Goal: Task Accomplishment & Management: Complete application form

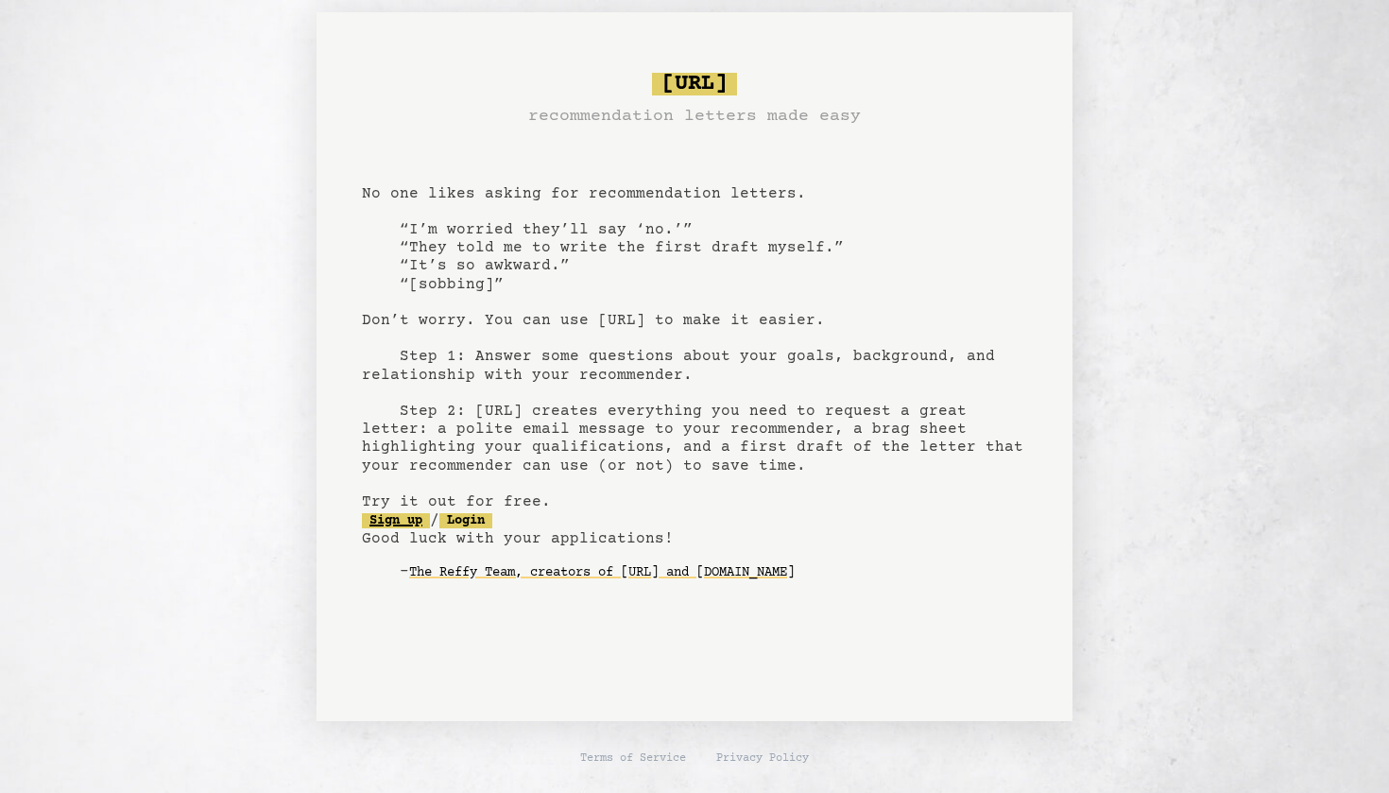
click at [425, 517] on link "Sign up" at bounding box center [396, 520] width 68 height 15
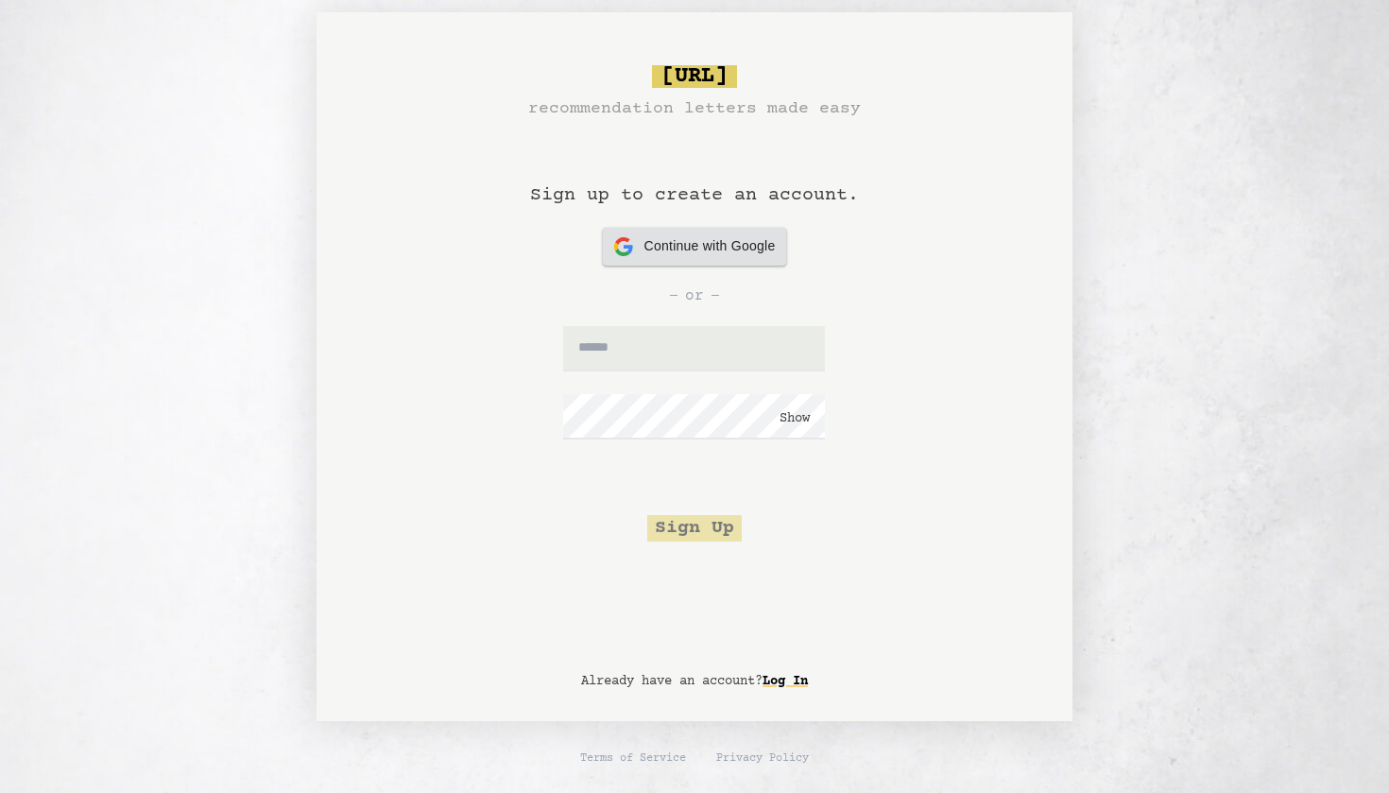
click at [698, 256] on div "Continue with Google Continue with Google" at bounding box center [695, 247] width 162 height 38
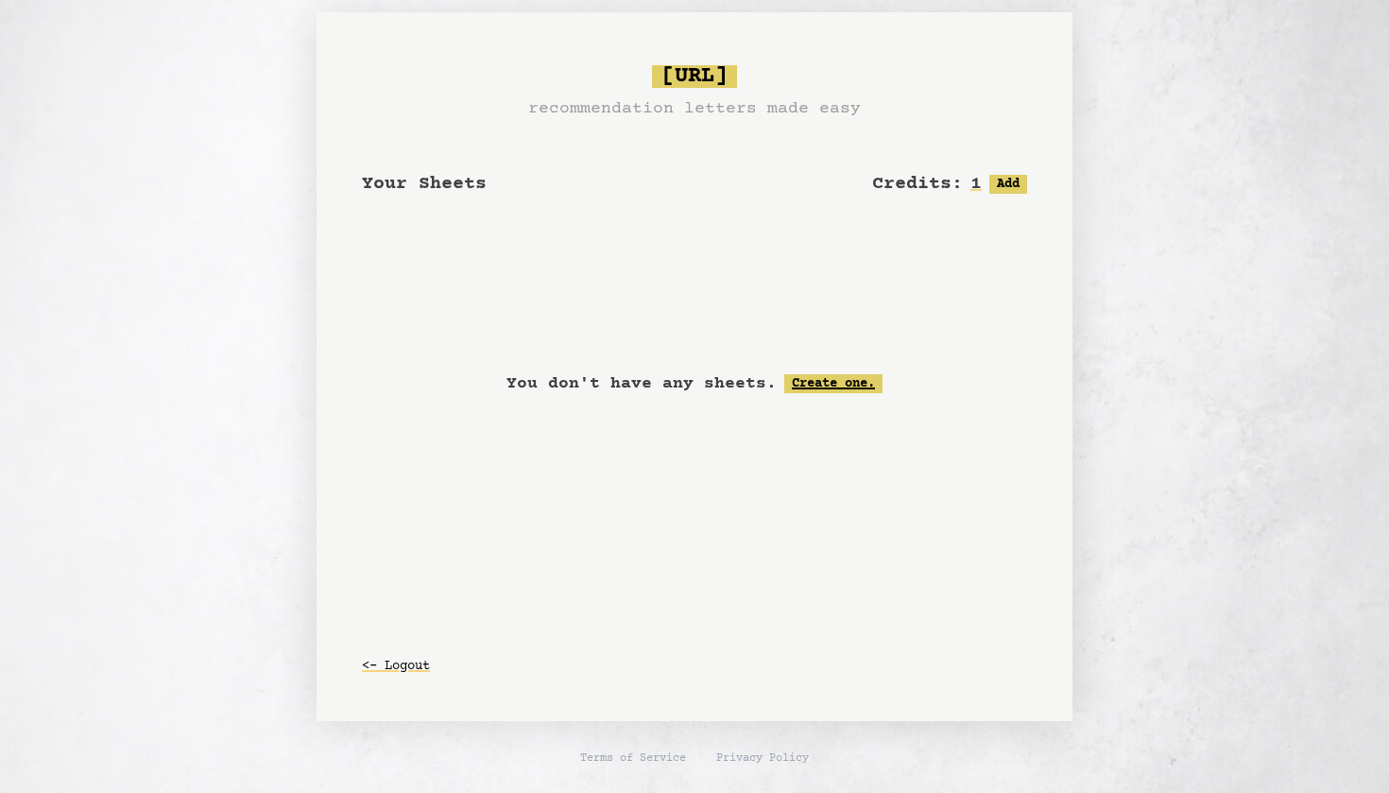
click at [858, 381] on link "Create one." at bounding box center [834, 383] width 98 height 19
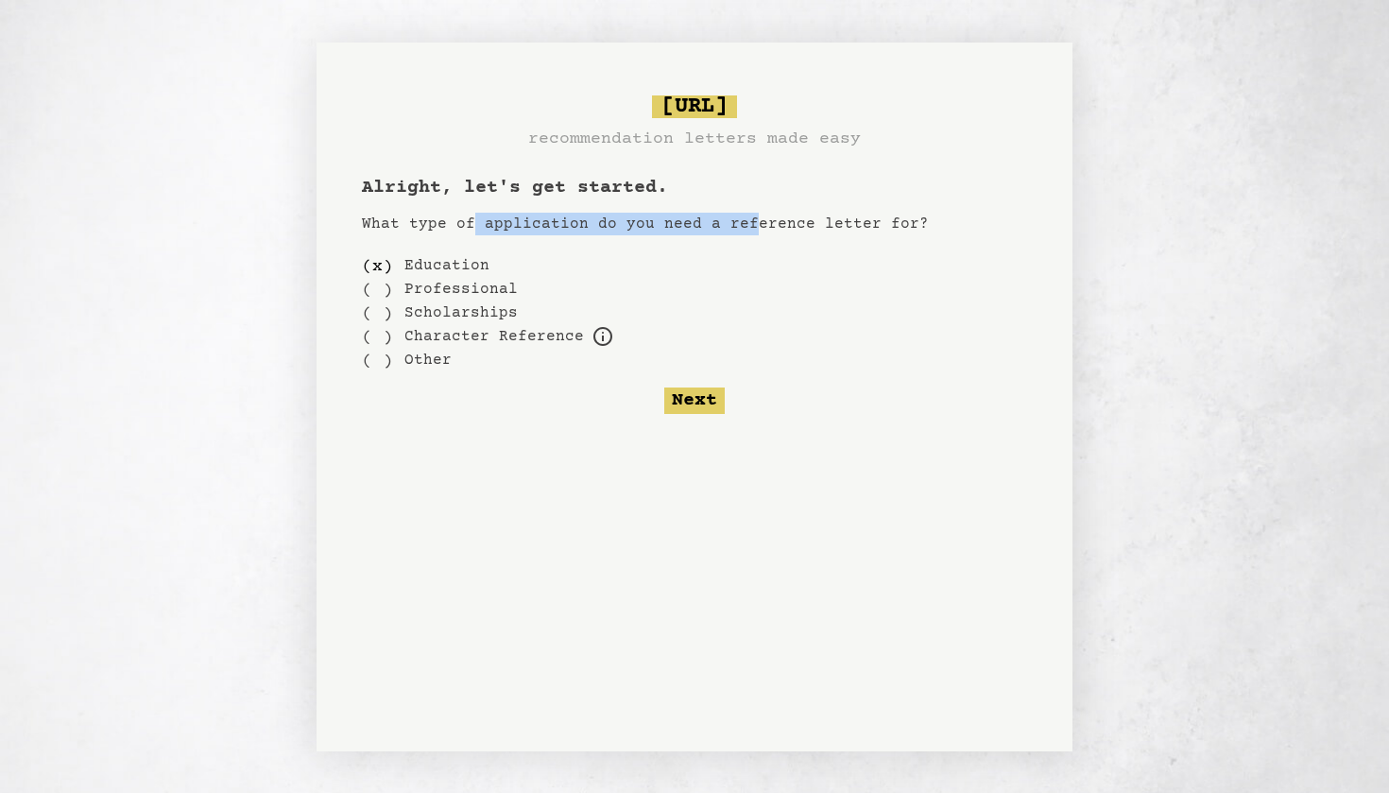
drag, startPoint x: 467, startPoint y: 216, endPoint x: 740, endPoint y: 218, distance: 273.2
click at [741, 219] on p "What type of application do you need a reference letter for?" at bounding box center [694, 224] width 665 height 23
click at [740, 218] on p "What type of application do you need a reference letter for?" at bounding box center [694, 224] width 665 height 23
click at [713, 410] on button "Next" at bounding box center [694, 401] width 60 height 26
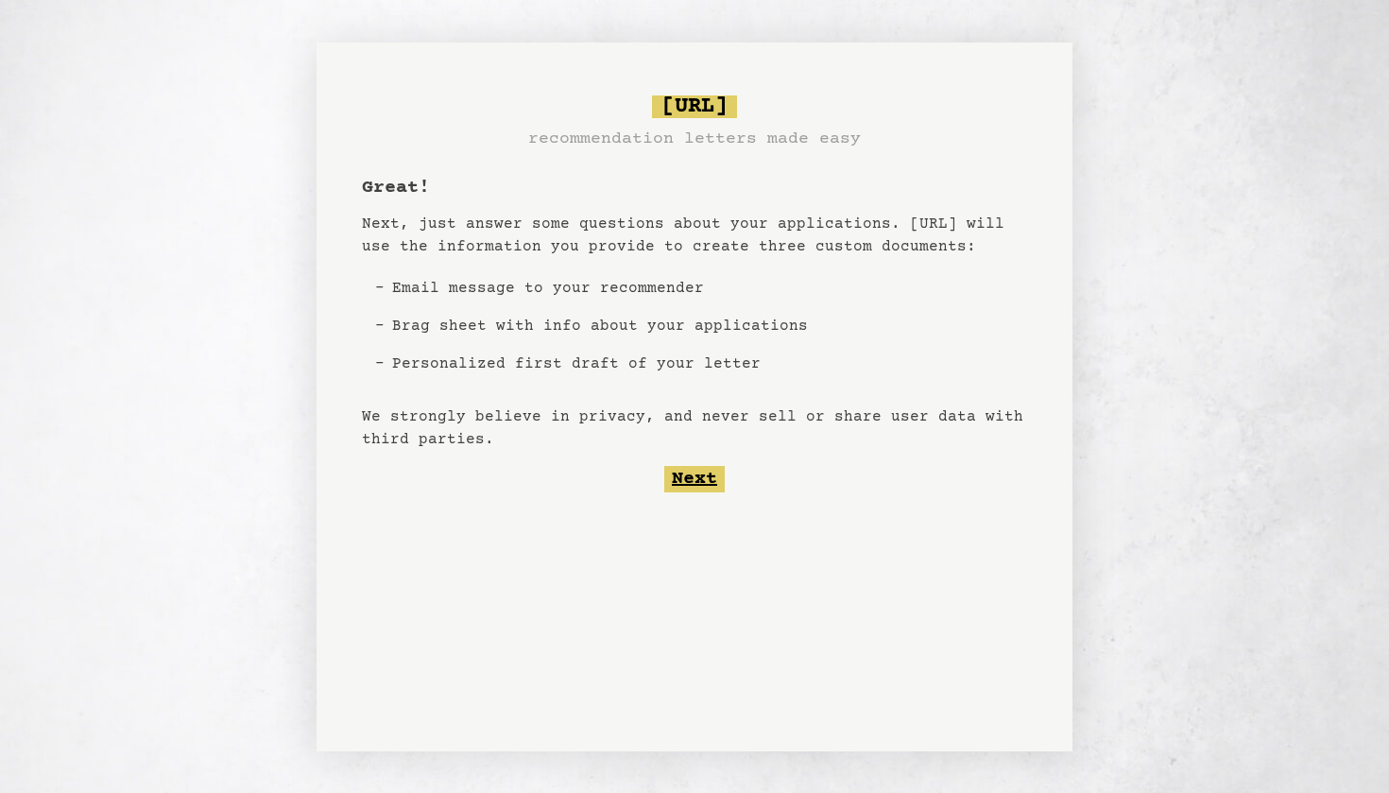
click at [703, 476] on button "Next" at bounding box center [694, 479] width 60 height 26
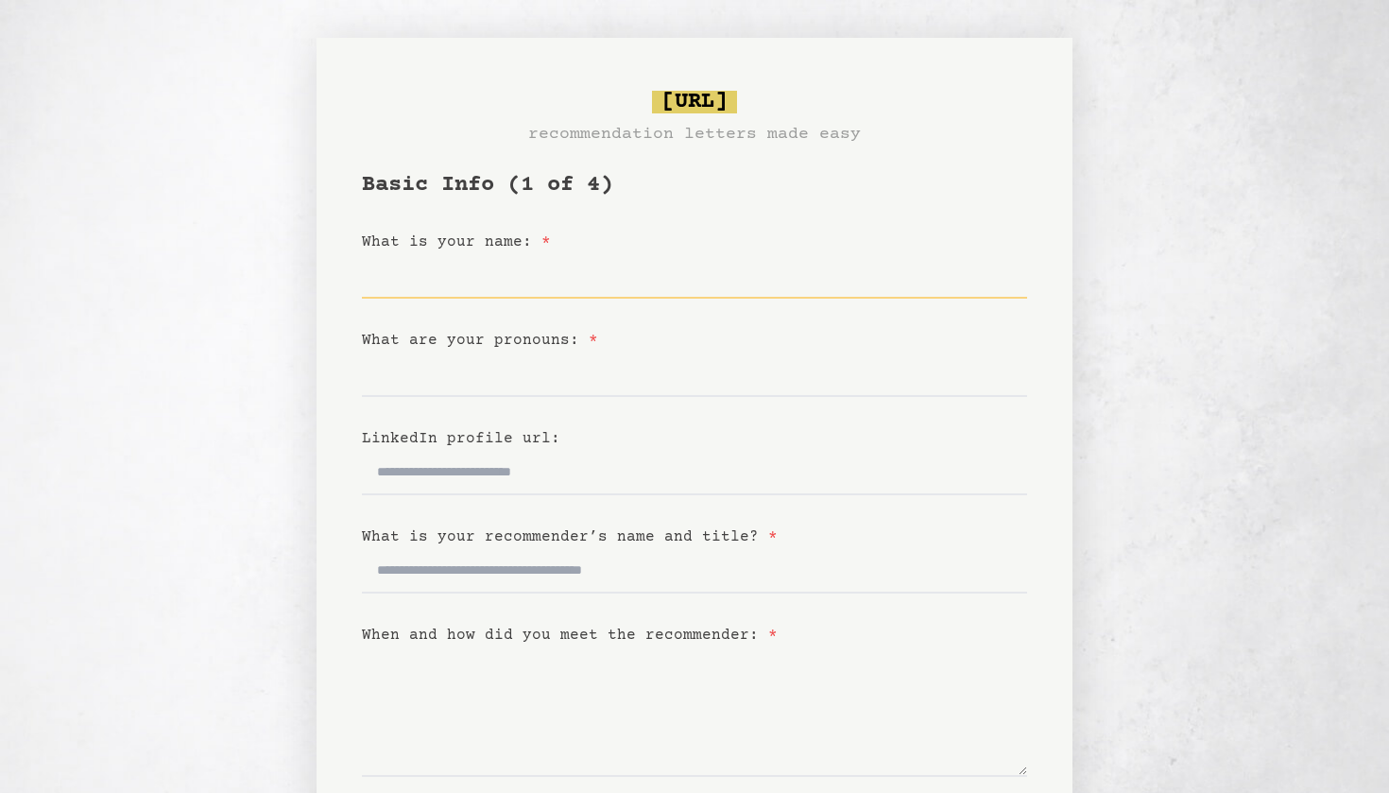
click at [499, 266] on input "What is your name: *" at bounding box center [694, 275] width 665 height 45
type input "*********"
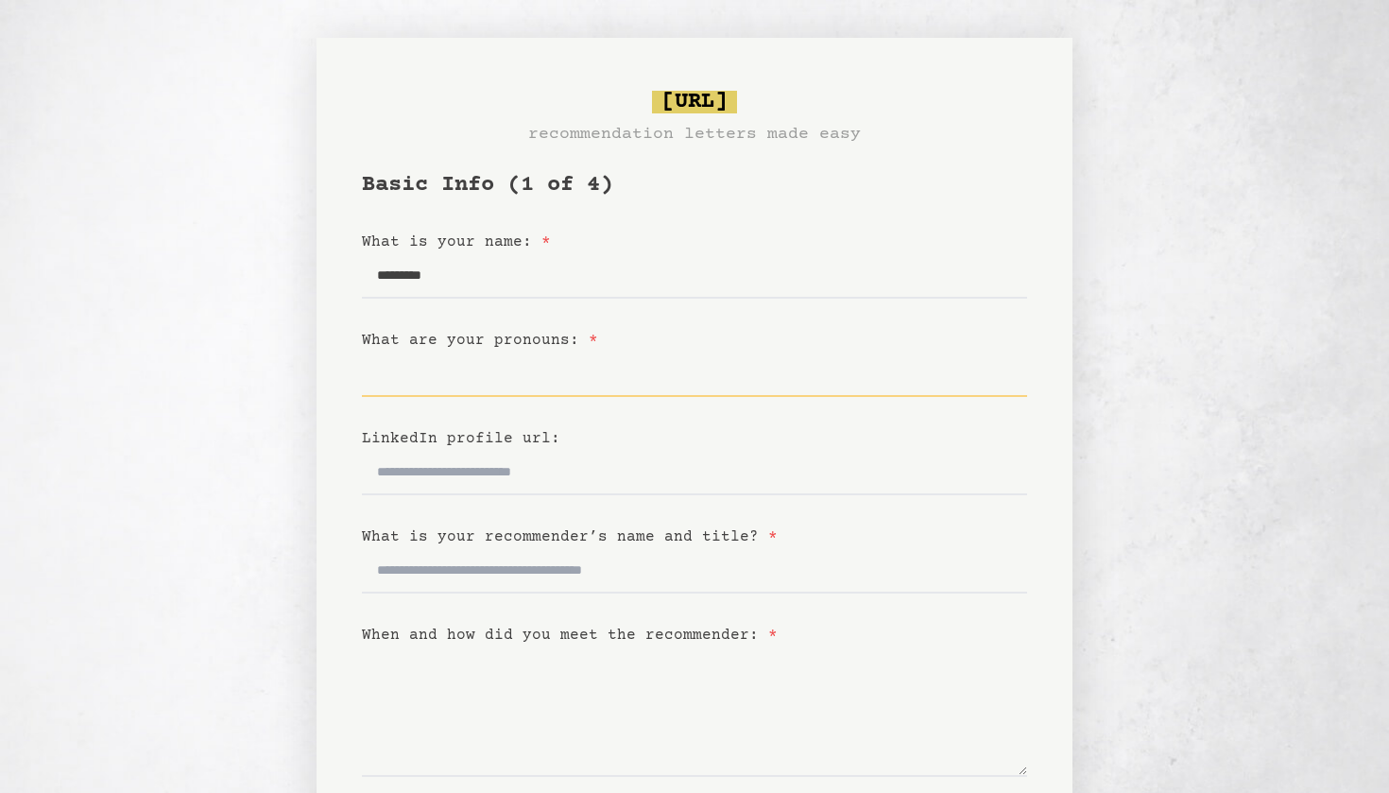
click at [450, 377] on input "What are your pronouns: *" at bounding box center [694, 374] width 665 height 45
type input "******"
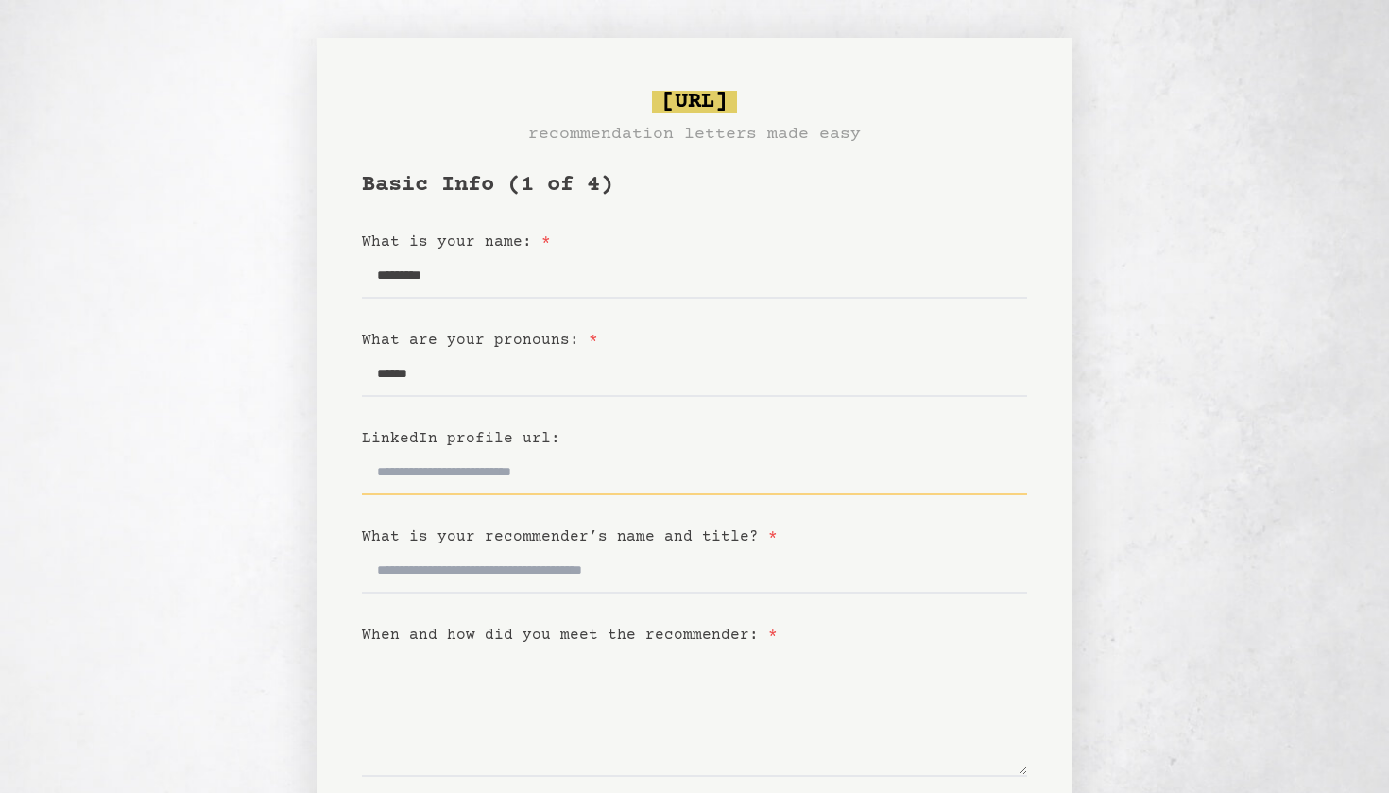
click at [417, 477] on input "LinkedIn profile url:" at bounding box center [694, 472] width 665 height 45
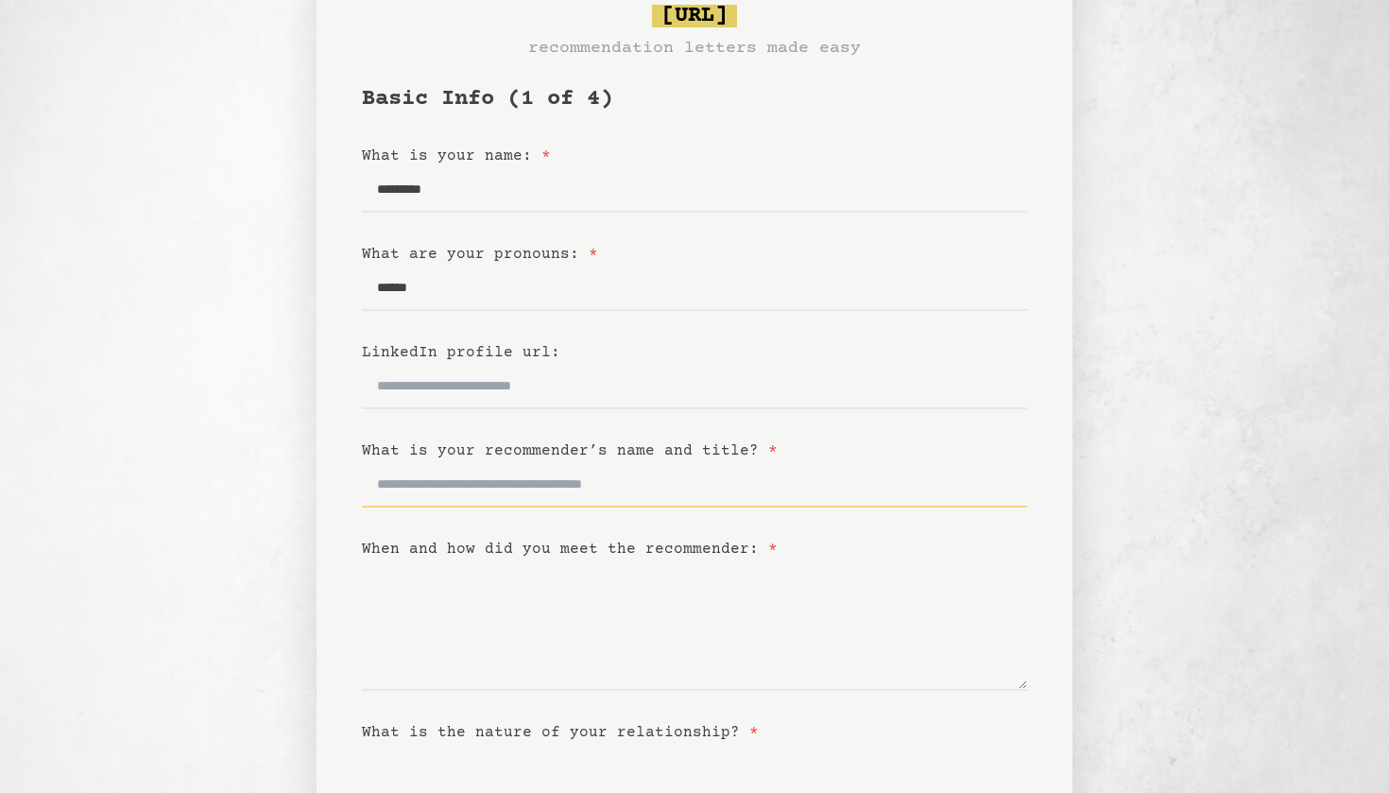
click at [521, 465] on input "What is your recommender’s name and title? *" at bounding box center [694, 484] width 665 height 45
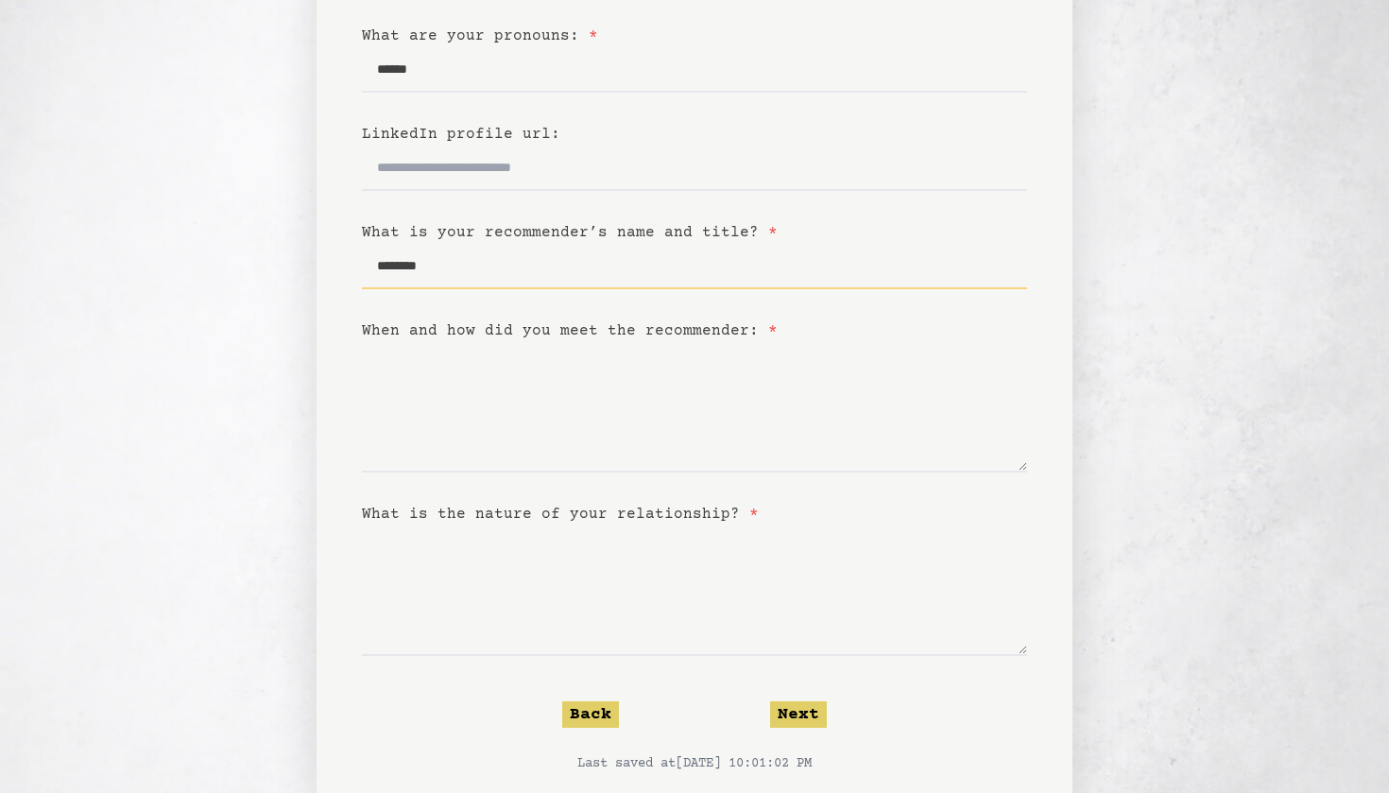
scroll to position [325, 0]
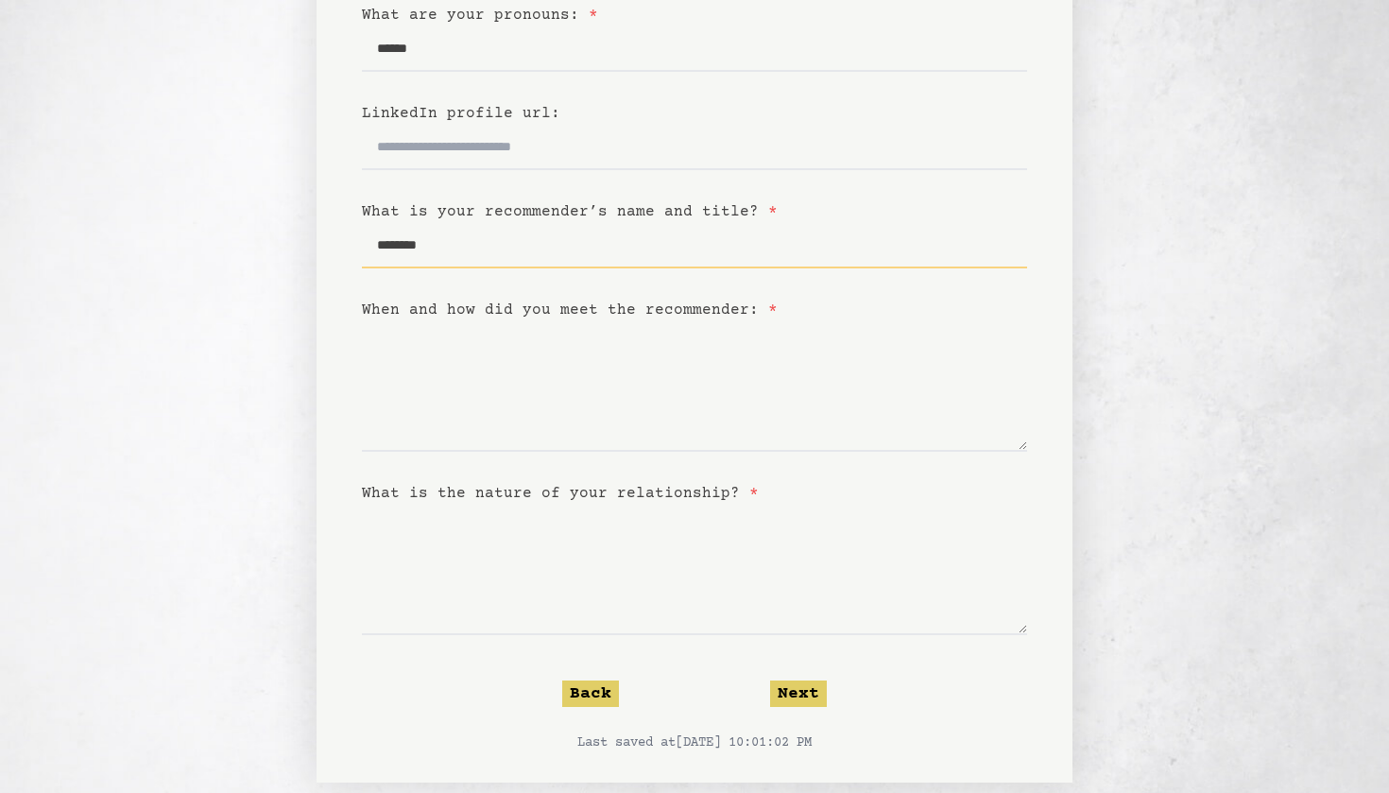
type input "********"
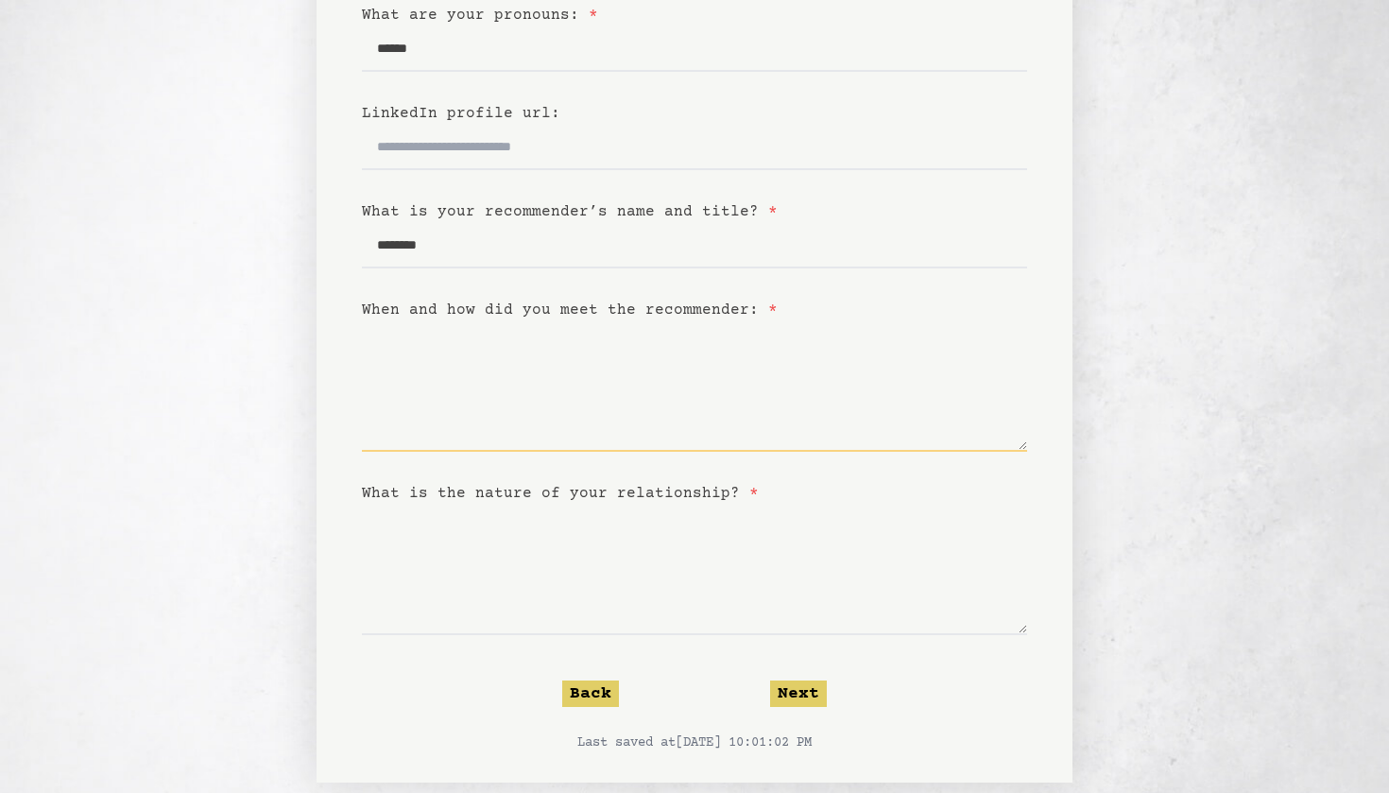
click at [595, 436] on textarea "When and how did you meet the recommender: *" at bounding box center [694, 386] width 665 height 130
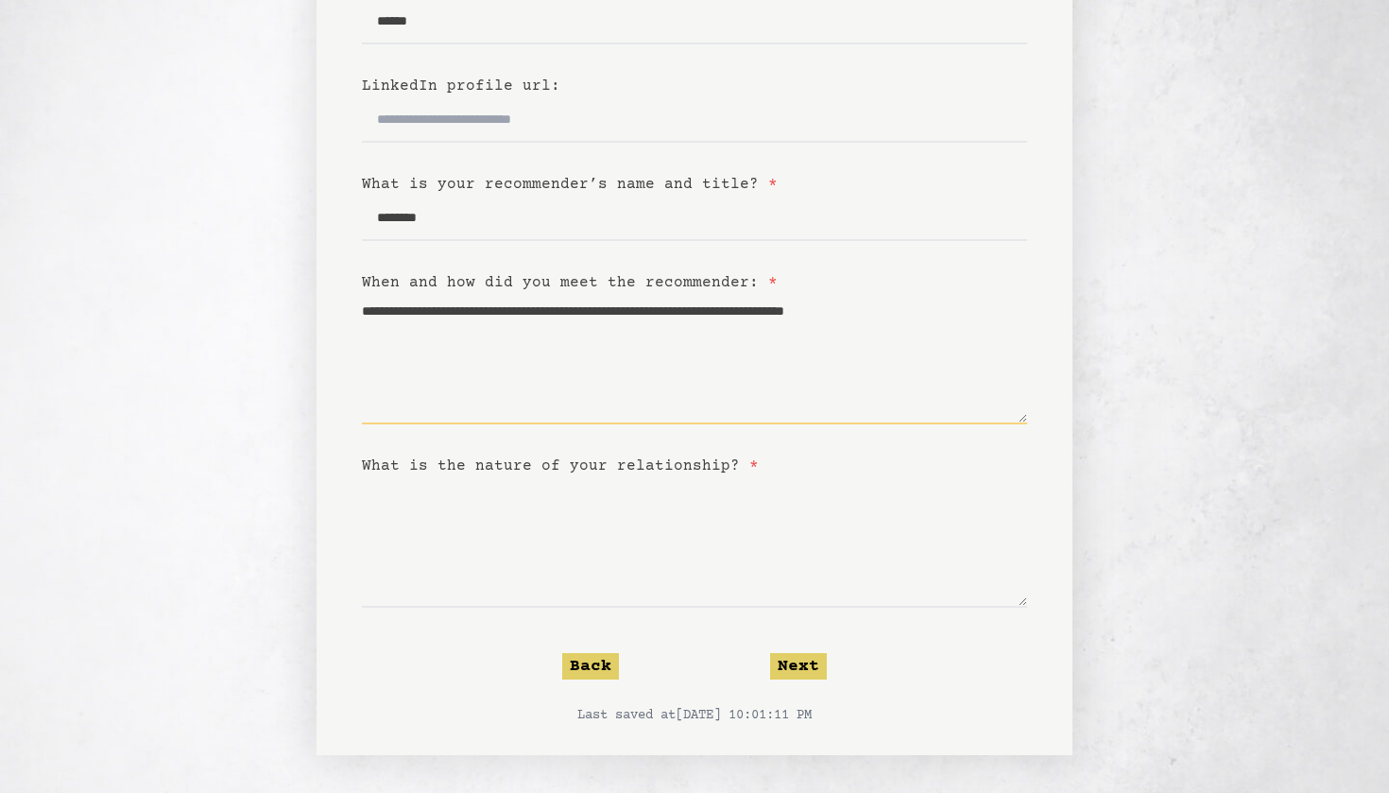
scroll to position [353, 0]
type textarea "**********"
click at [596, 572] on textarea "What is the nature of your relationship? *" at bounding box center [694, 542] width 665 height 130
type textarea "**********"
click at [792, 660] on button "Next" at bounding box center [798, 666] width 57 height 26
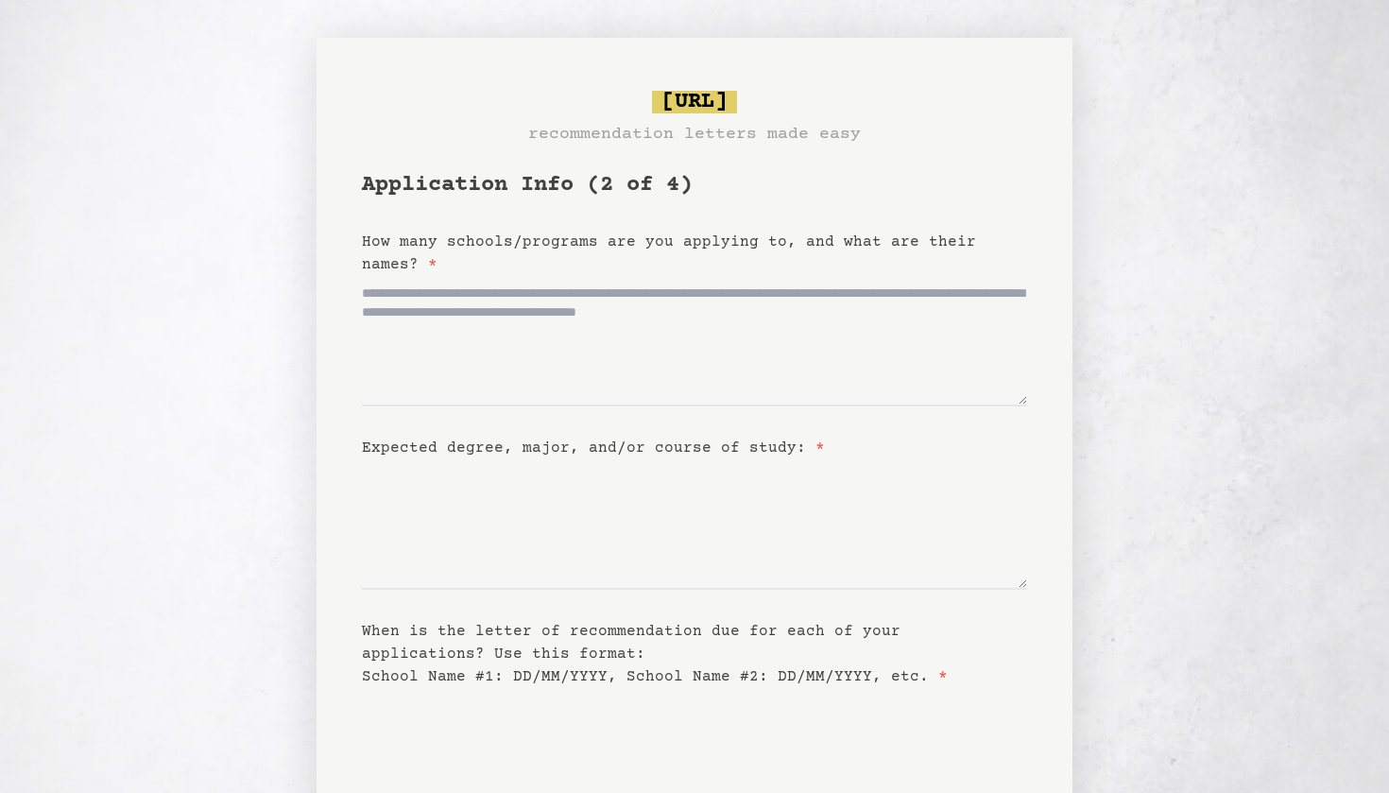
scroll to position [0, 0]
drag, startPoint x: 459, startPoint y: 250, endPoint x: 595, endPoint y: 250, distance: 136.1
click at [595, 250] on div "How many schools/programs are you applying to, and what are their names? *" at bounding box center [694, 253] width 665 height 45
click at [588, 281] on textarea "How many schools/programs are you applying to, and what are their names? *" at bounding box center [694, 341] width 665 height 130
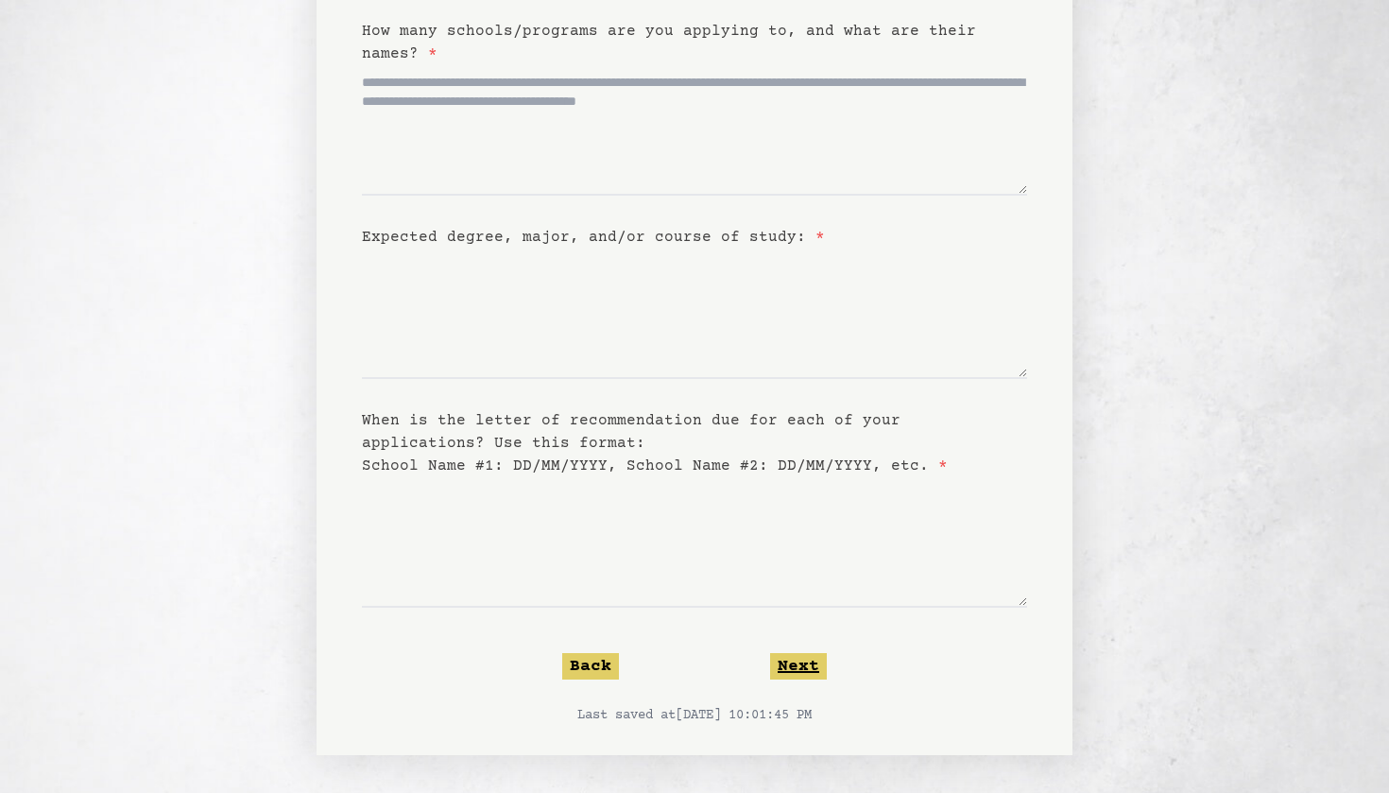
click at [791, 664] on button "Next" at bounding box center [798, 666] width 57 height 26
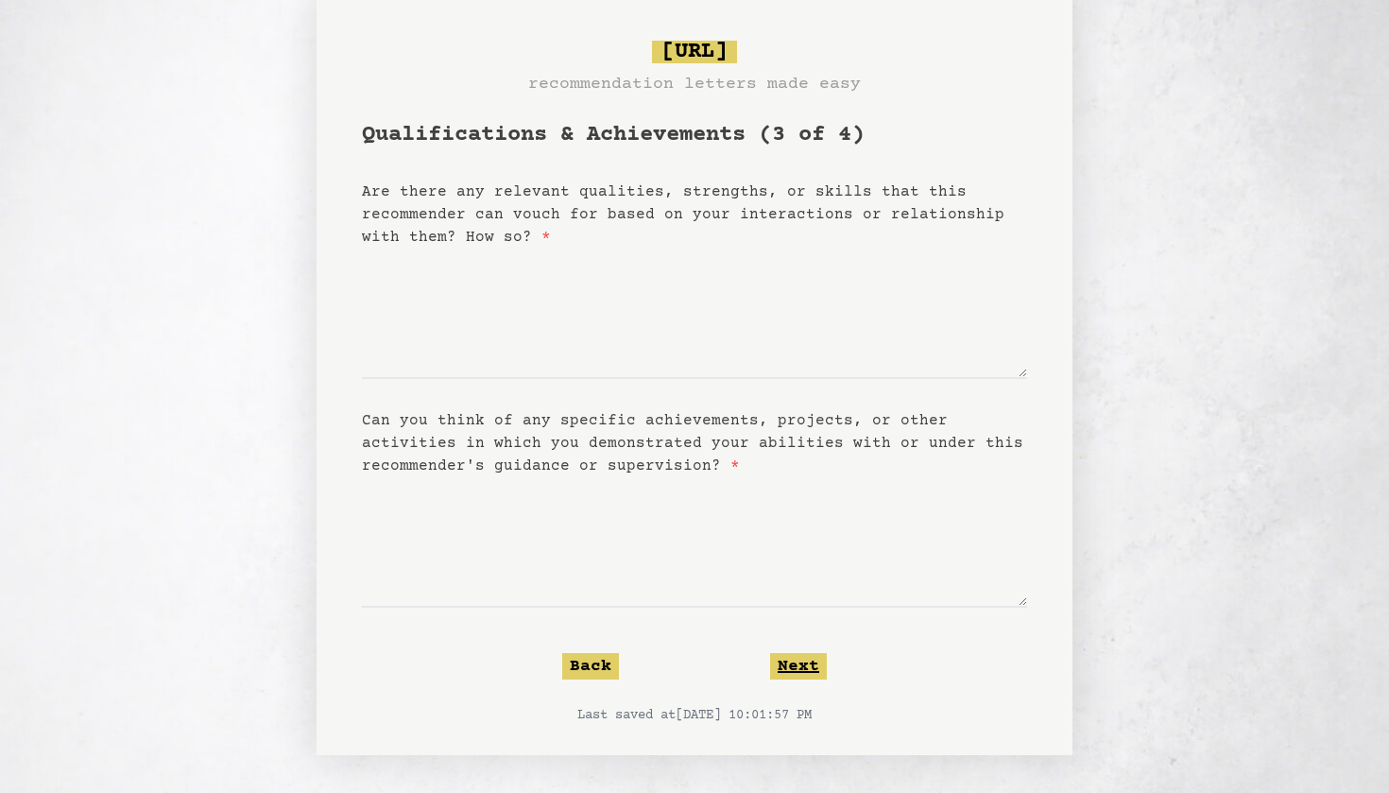
click at [791, 664] on button "Next" at bounding box center [798, 666] width 57 height 26
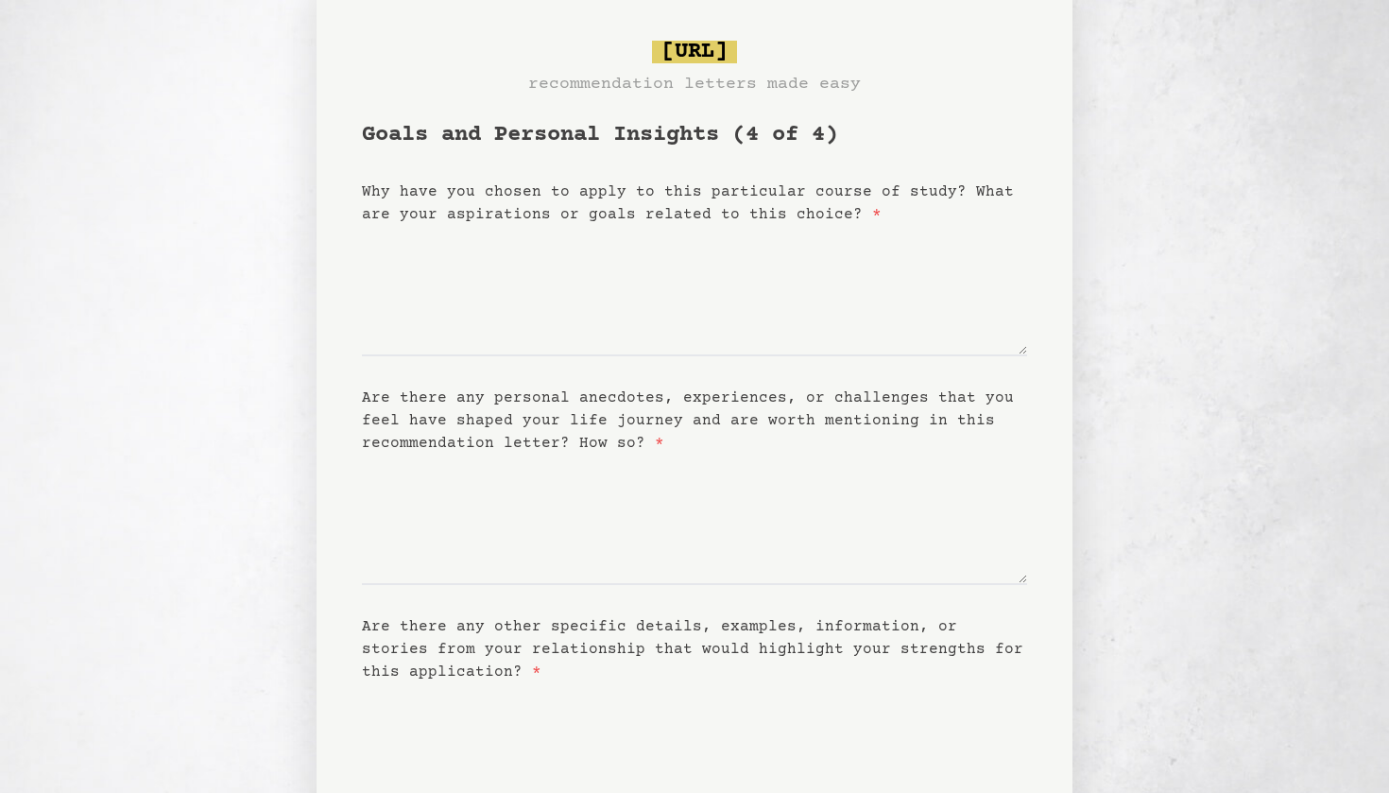
scroll to position [0, 0]
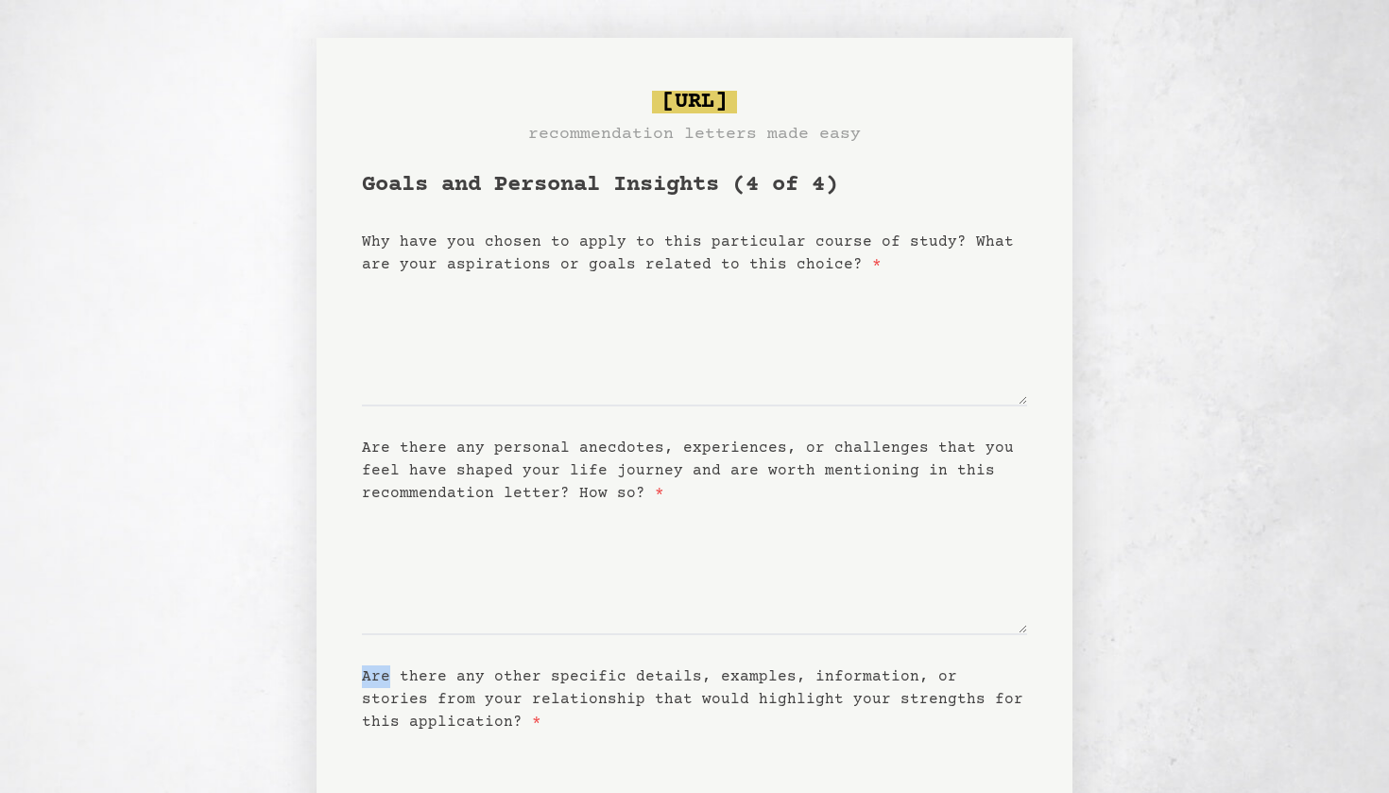
click at [791, 664] on form "Goals and Personal Insights (4 of 4) Why have you chosen to apply to this parti…" at bounding box center [694, 575] width 665 height 811
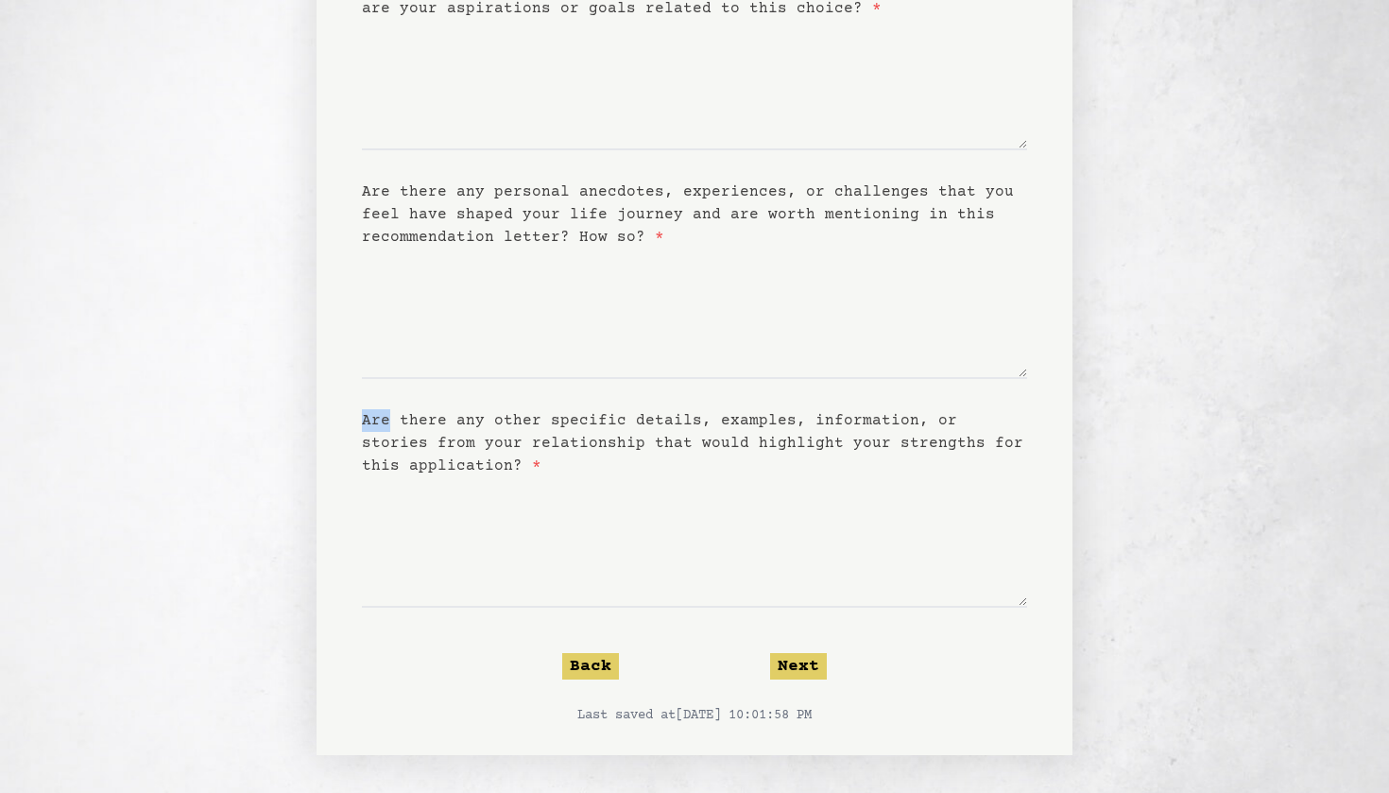
scroll to position [256, 0]
click at [814, 678] on button "Next" at bounding box center [798, 666] width 57 height 26
